Goal: Information Seeking & Learning: Learn about a topic

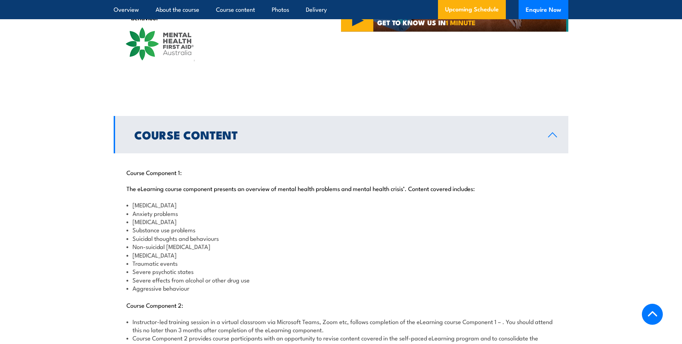
scroll to position [689, 0]
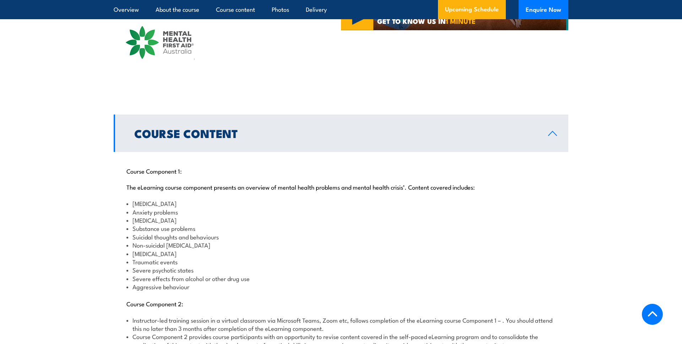
click at [154, 241] on li "Non-suicidal [MEDICAL_DATA]" at bounding box center [341, 245] width 429 height 8
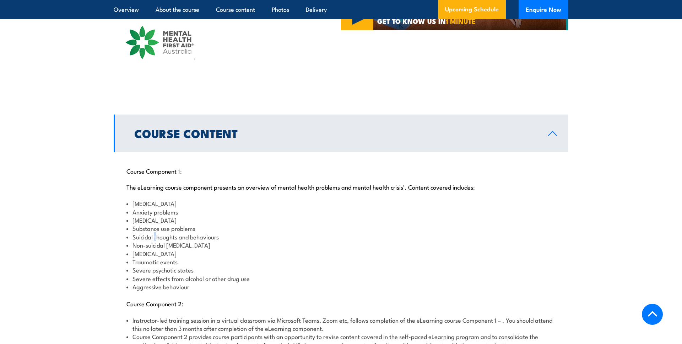
click at [156, 232] on li "Suicidal thoughts and behaviours" at bounding box center [341, 236] width 429 height 8
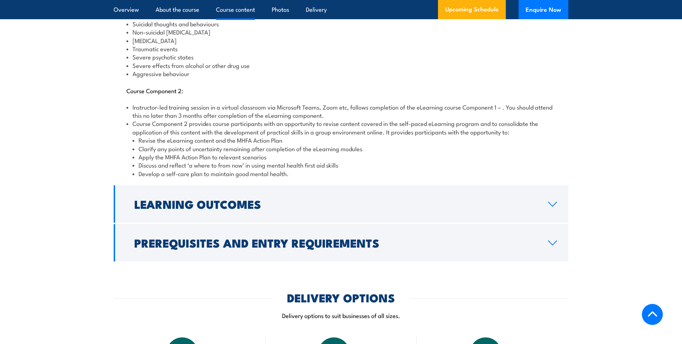
scroll to position [972, 0]
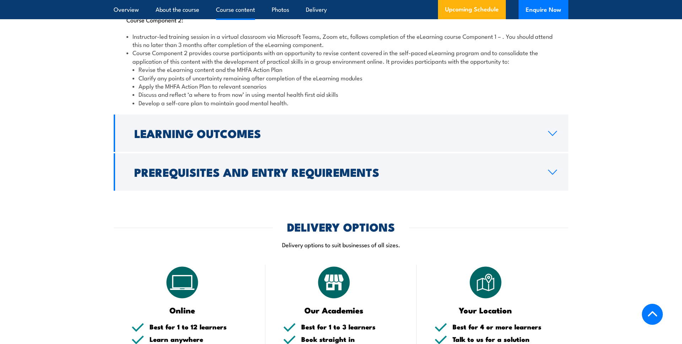
click at [182, 240] on p "Delivery options to suit businesses of all sizes." at bounding box center [341, 244] width 455 height 8
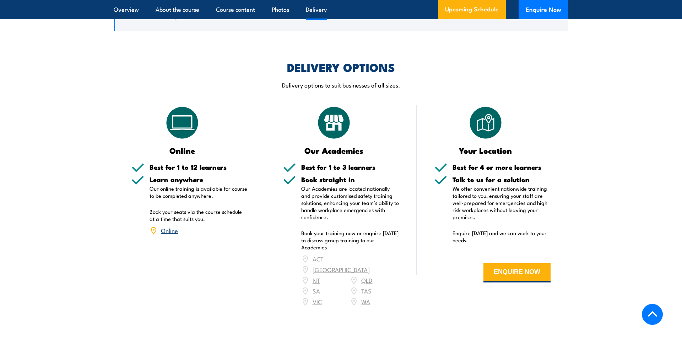
scroll to position [1175, 0]
